Goal: Task Accomplishment & Management: Complete application form

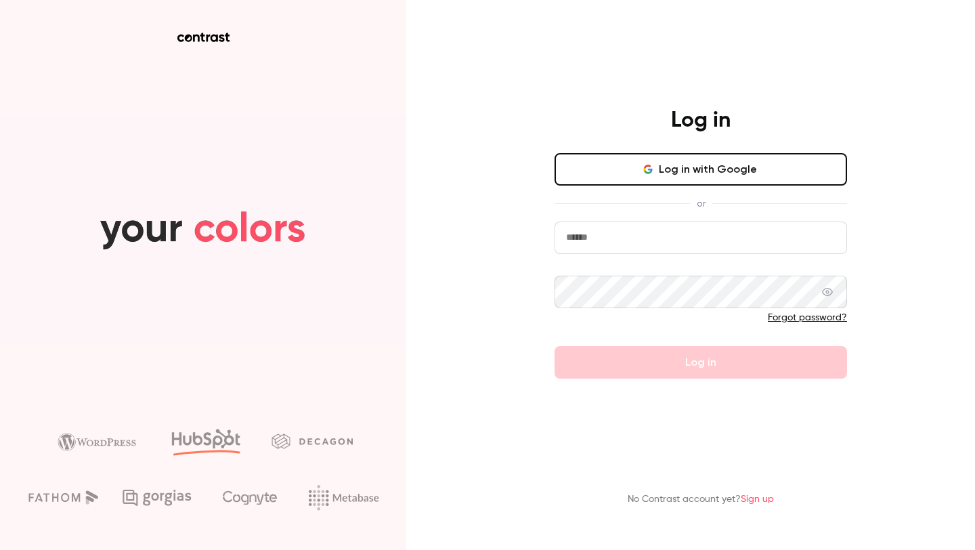
click at [639, 242] on input "email" at bounding box center [701, 237] width 293 height 33
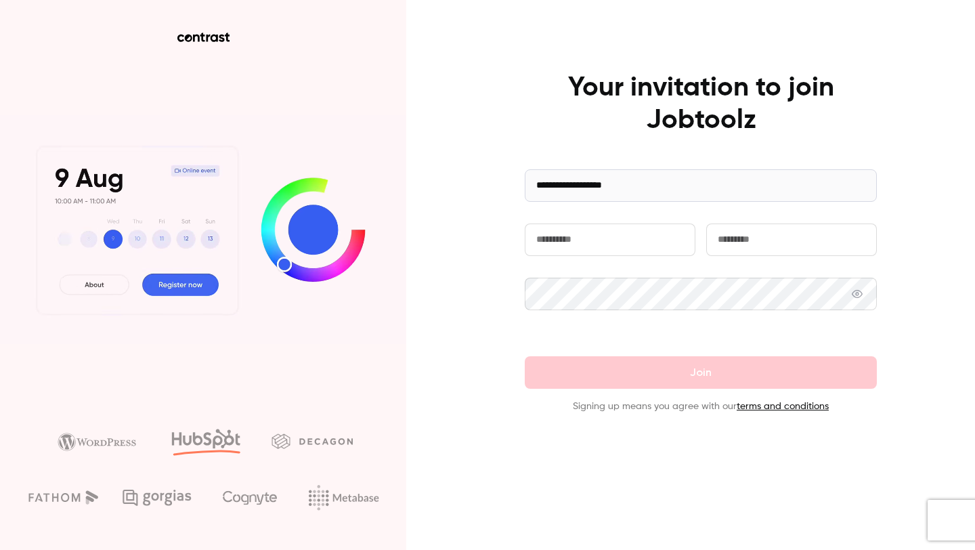
click at [538, 235] on input "text" at bounding box center [610, 239] width 171 height 33
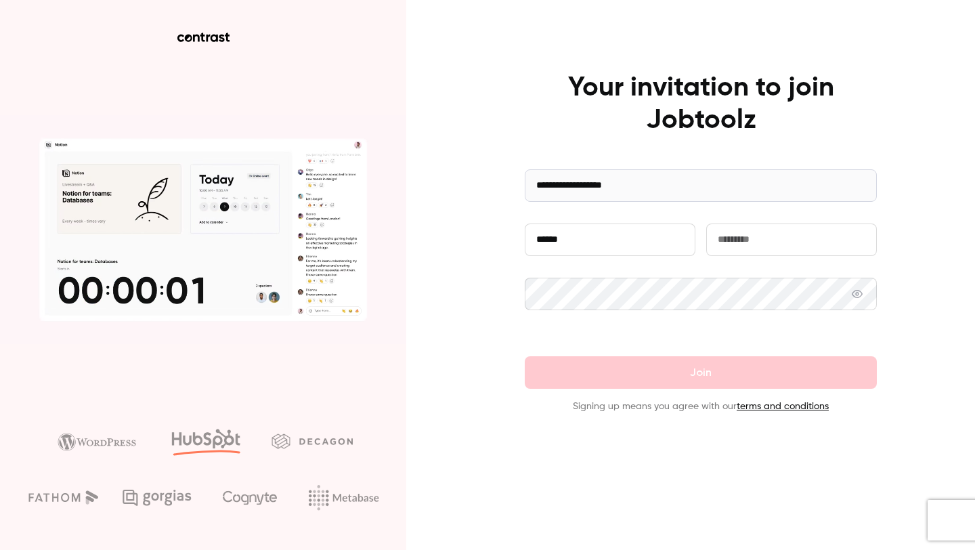
type input "******"
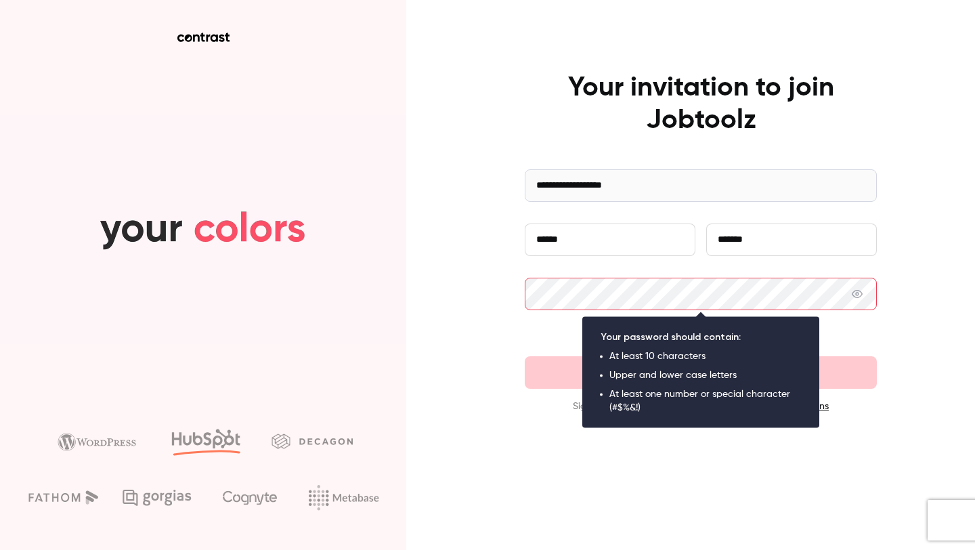
click at [727, 232] on input "*******" at bounding box center [791, 239] width 171 height 33
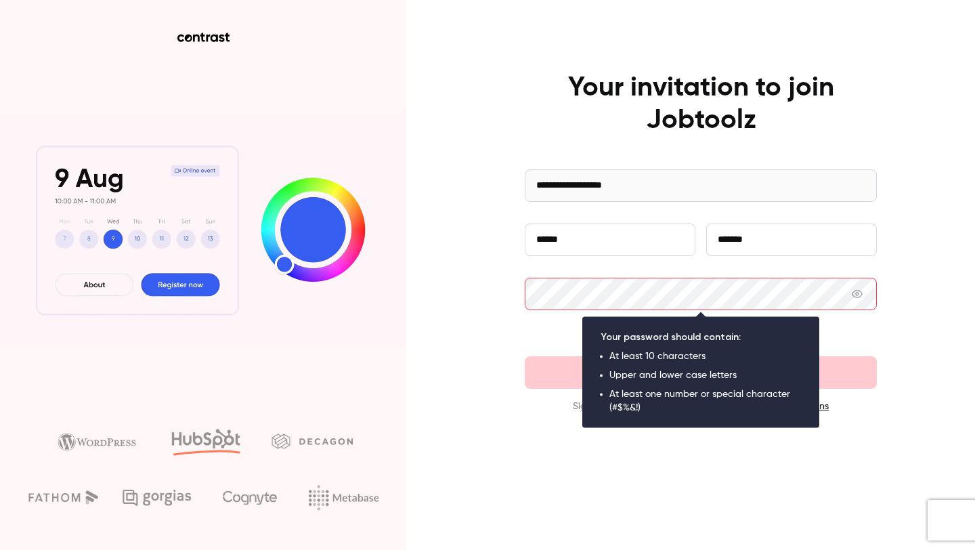
type input "*******"
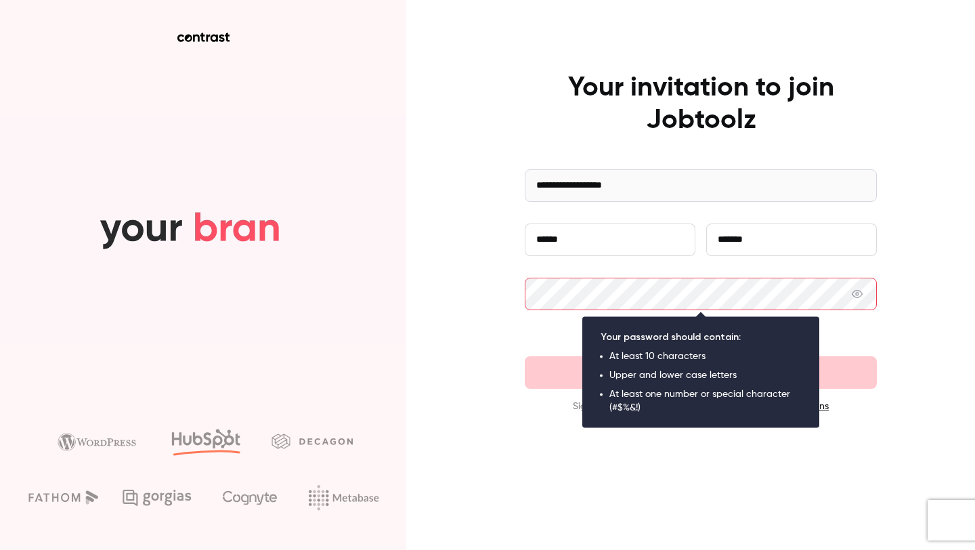
click at [0, 549] on com-1password-button at bounding box center [0, 550] width 0 height 0
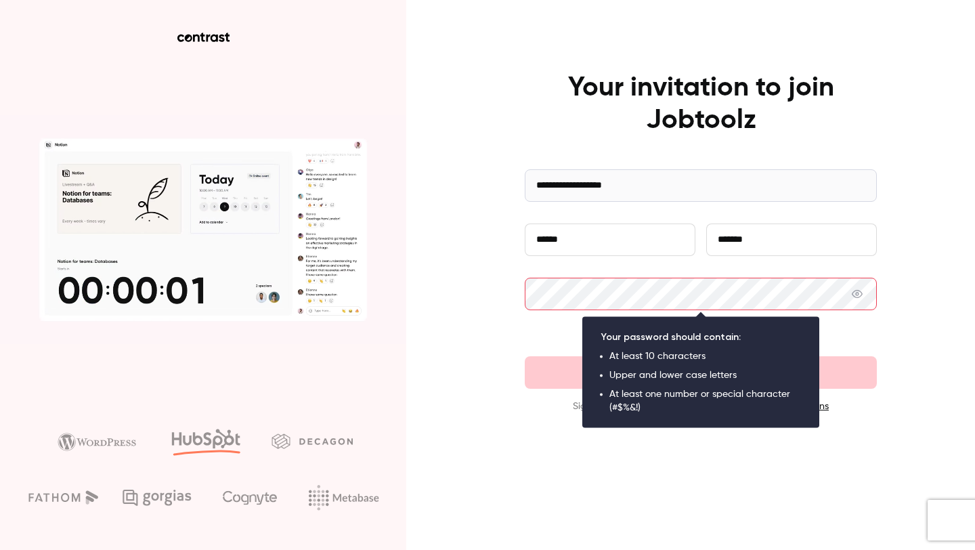
click at [0, 549] on com-1password-button at bounding box center [0, 550] width 0 height 0
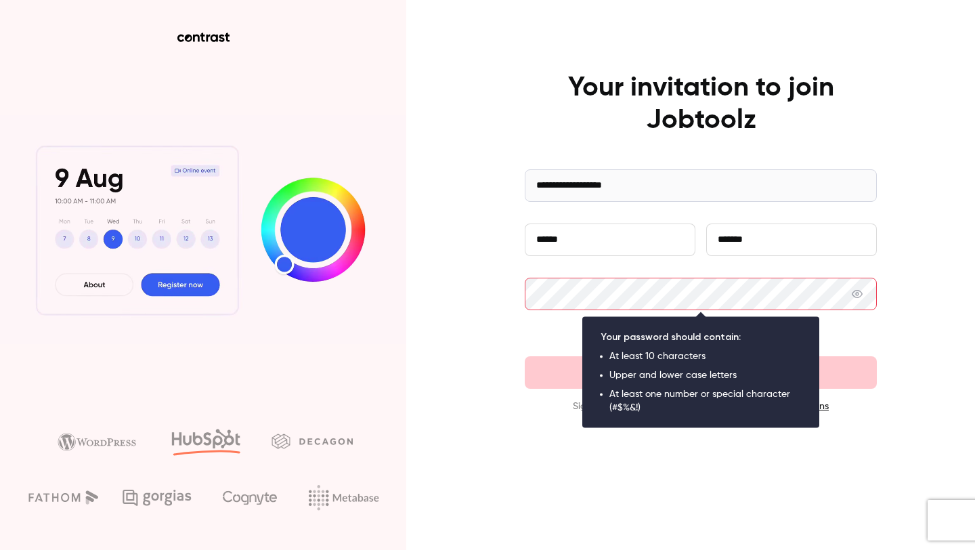
click at [0, 549] on com-1password-button at bounding box center [0, 550] width 0 height 0
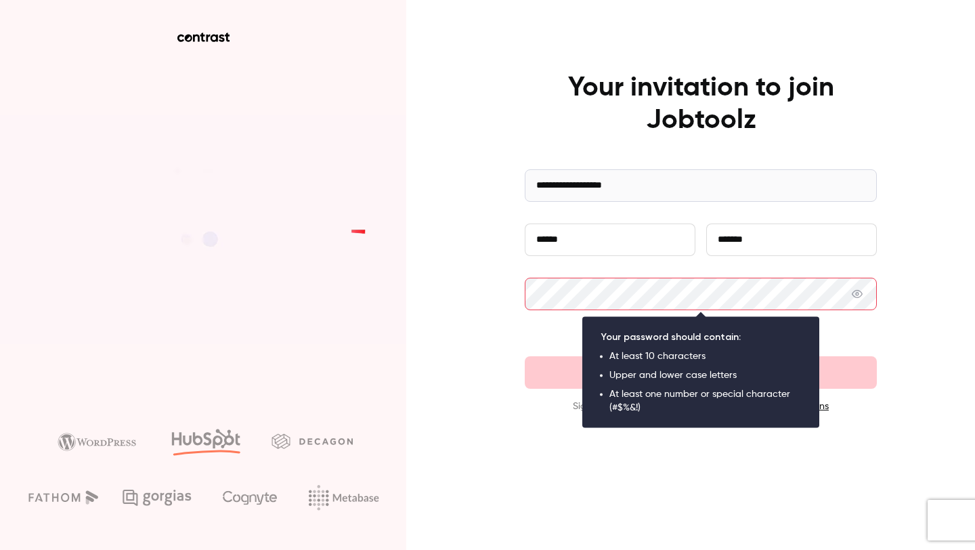
click at [0, 549] on com-1password-button at bounding box center [0, 550] width 0 height 0
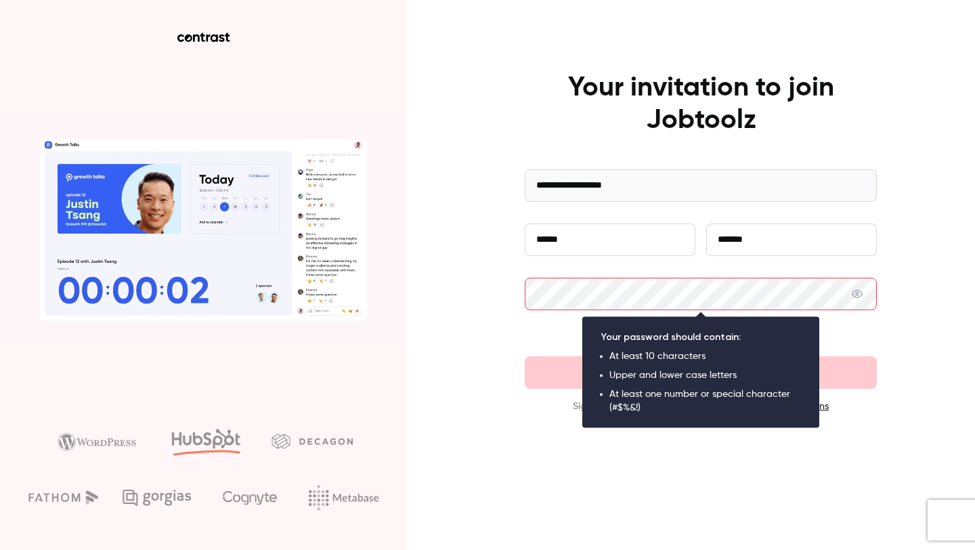
click at [0, 549] on com-1password-button at bounding box center [0, 550] width 0 height 0
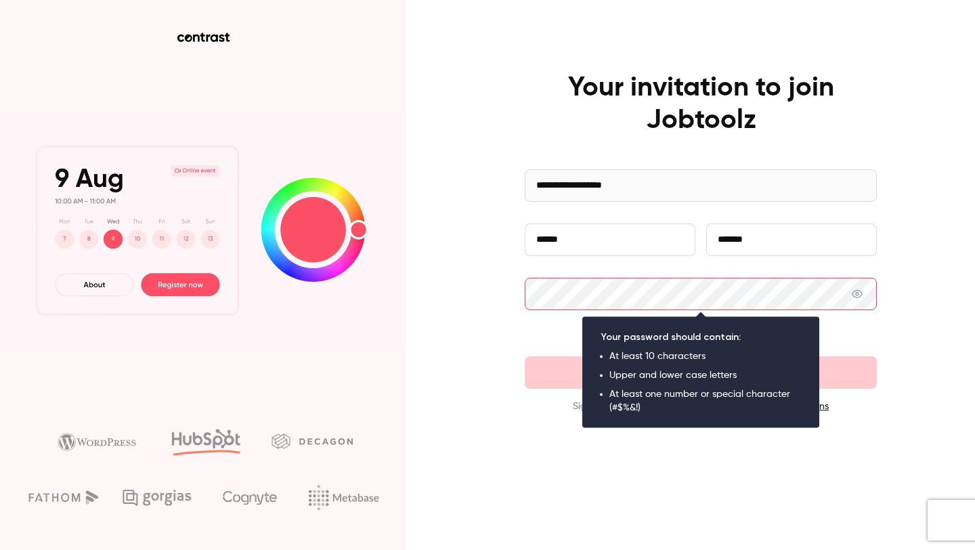
click at [0, 549] on com-1password-button at bounding box center [0, 550] width 0 height 0
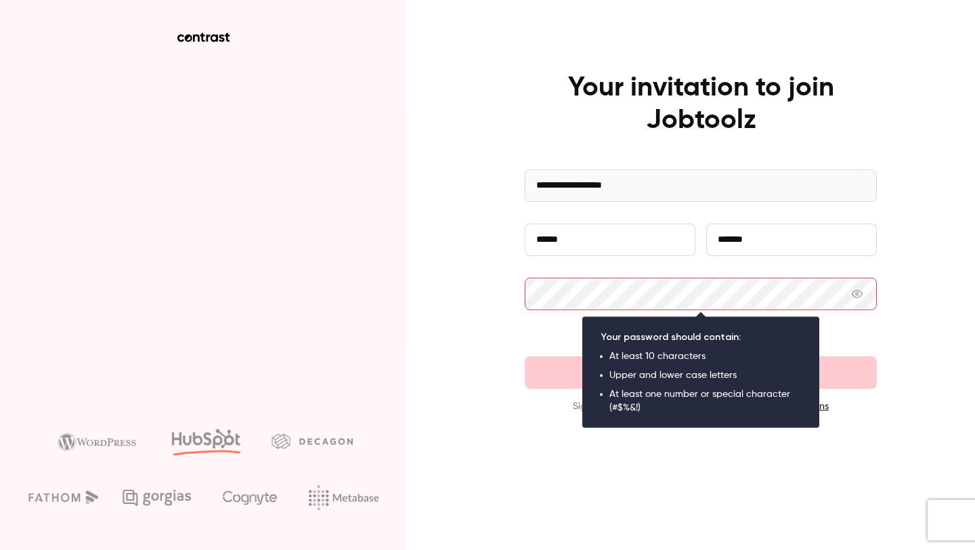
click at [0, 549] on com-1password-button at bounding box center [0, 550] width 0 height 0
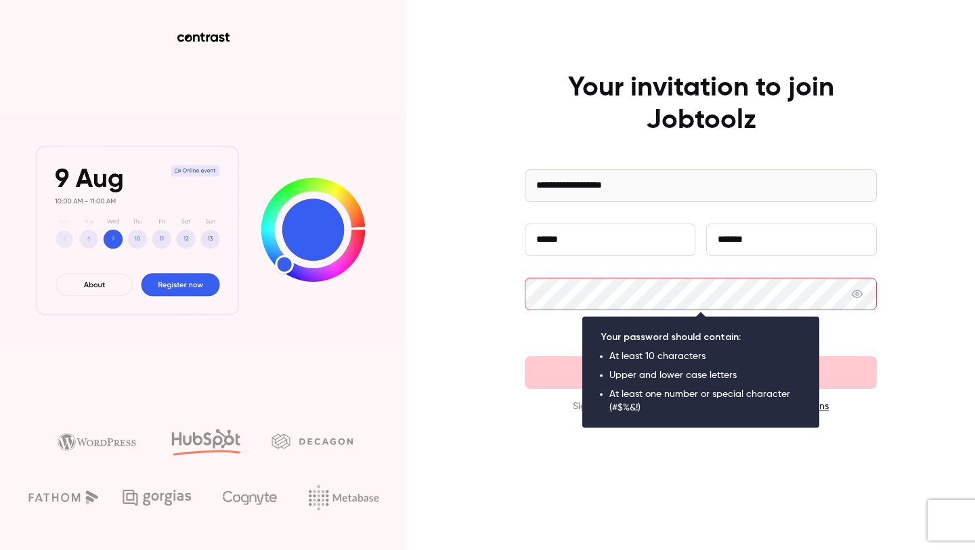
click at [0, 549] on com-1password-button at bounding box center [0, 550] width 0 height 0
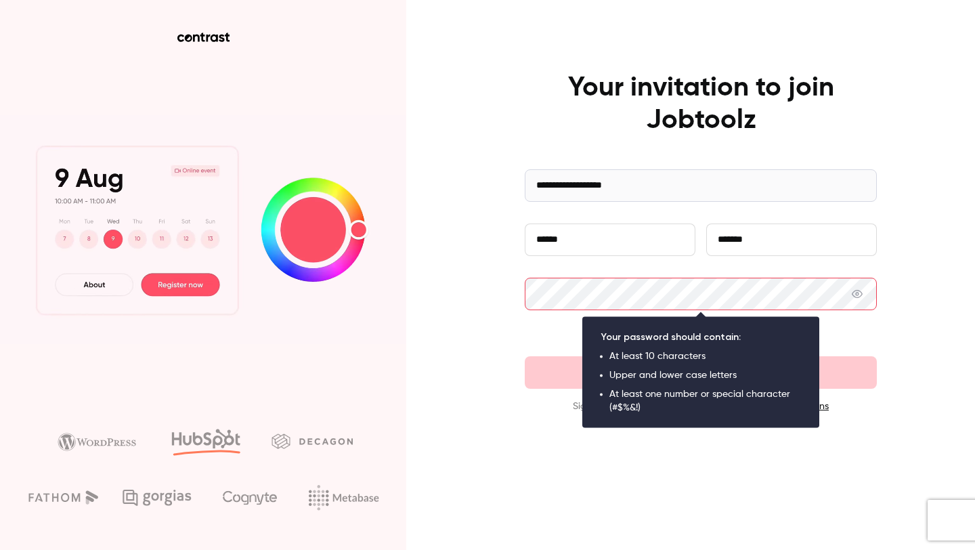
click at [0, 549] on com-1password-button at bounding box center [0, 550] width 0 height 0
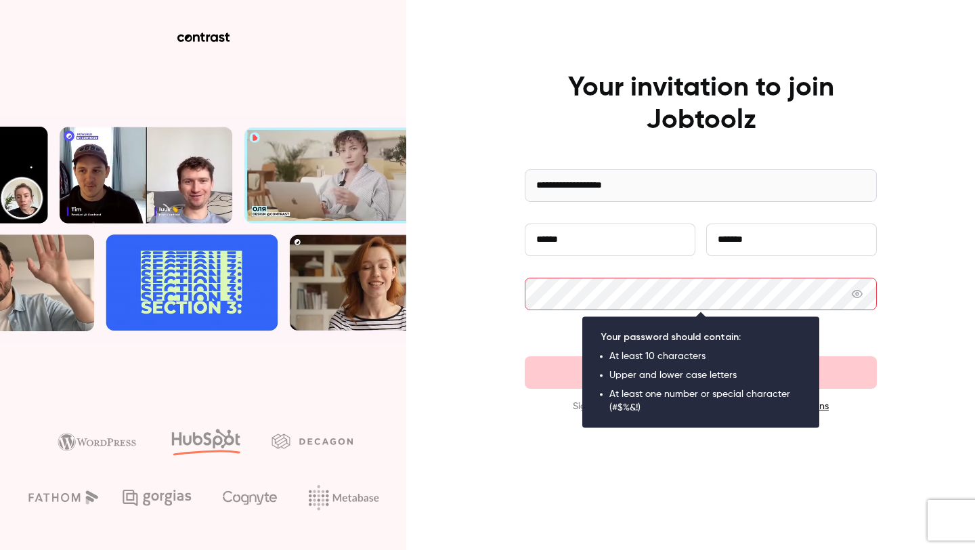
click at [0, 549] on com-1password-button at bounding box center [0, 550] width 0 height 0
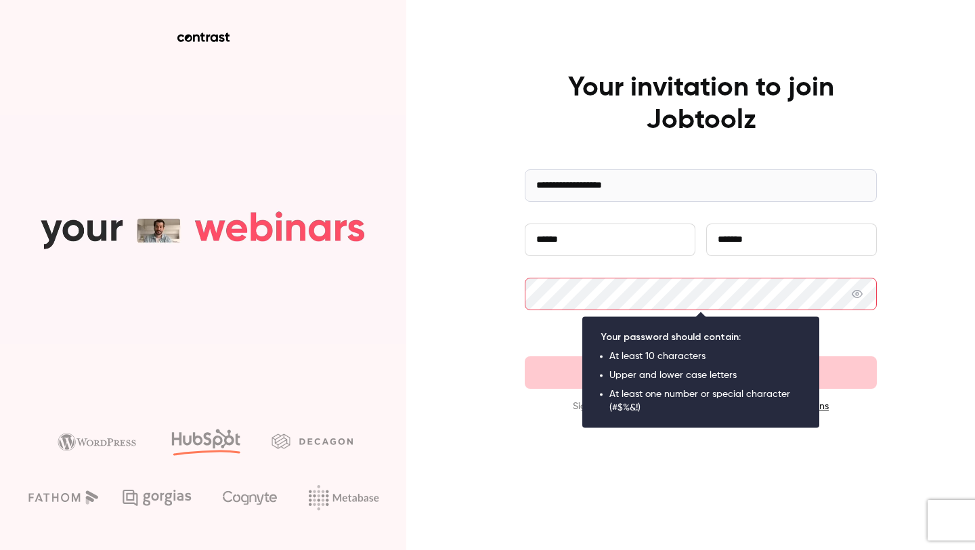
click at [0, 549] on com-1password-button at bounding box center [0, 550] width 0 height 0
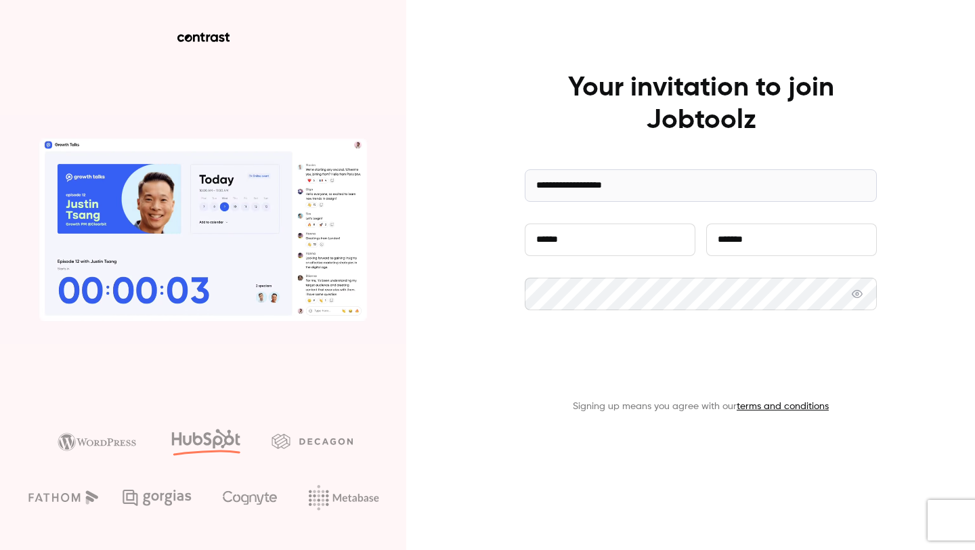
click at [619, 377] on button "Join" at bounding box center [701, 372] width 352 height 33
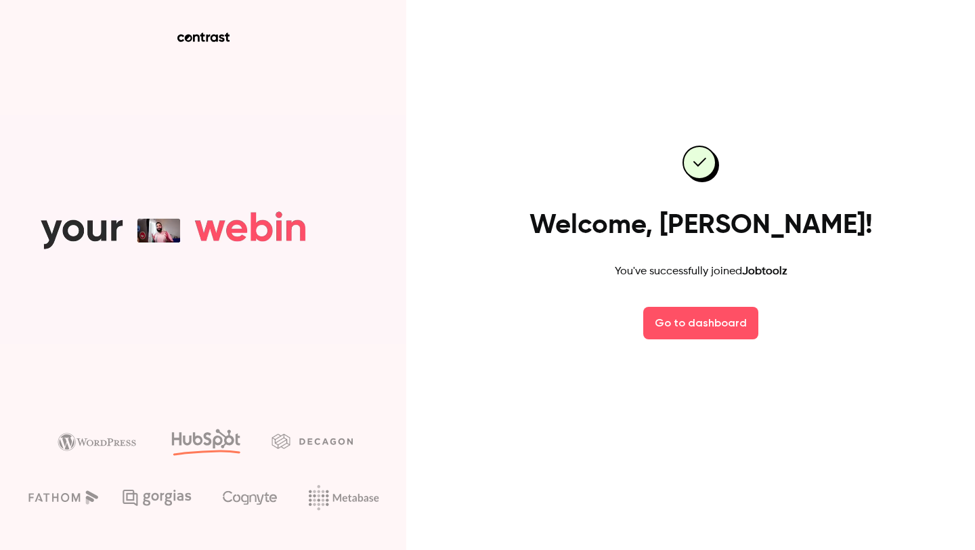
click at [700, 297] on div "Welcome, [PERSON_NAME]! You've successfully joined Jobtoolz Go to dashboard" at bounding box center [701, 243] width 352 height 270
click at [690, 326] on link "Go to dashboard" at bounding box center [700, 323] width 115 height 33
